Goal: Use online tool/utility: Utilize a website feature to perform a specific function

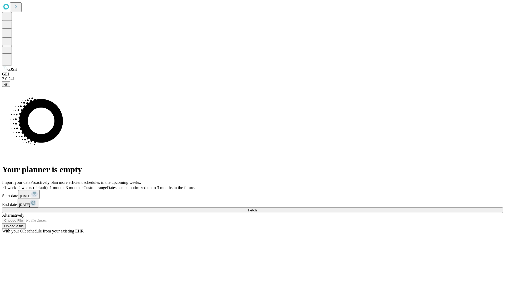
click at [257, 208] on span "Fetch" at bounding box center [252, 210] width 9 height 4
